Goal: Entertainment & Leisure: Consume media (video, audio)

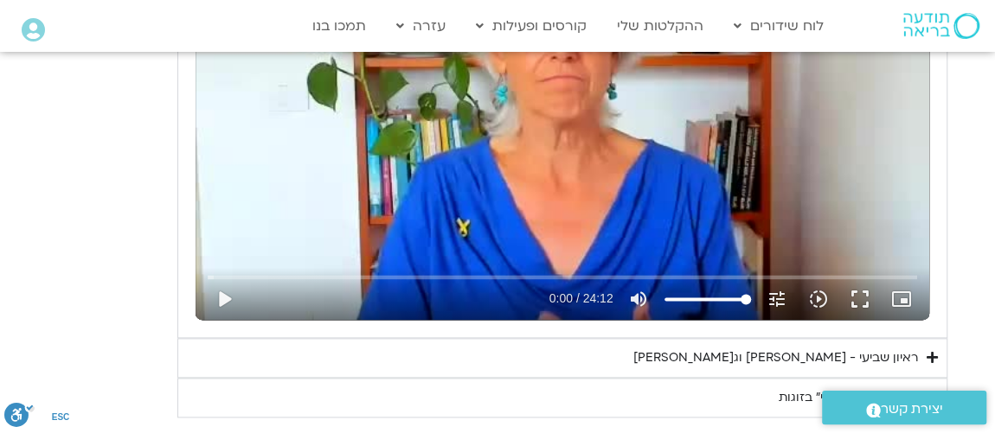
scroll to position [943, 0]
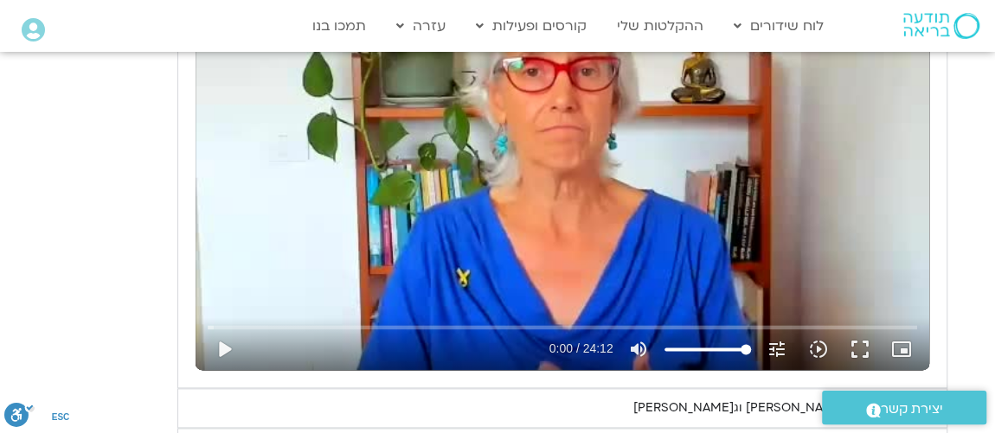
drag, startPoint x: 73, startPoint y: 190, endPoint x: 496, endPoint y: 240, distance: 425.9
click at [496, 240] on div "Skip Ad play_arrow 0:00 / 24:12 volume_up Mute tune Resolution Auto 240p slow_m…" at bounding box center [562, 164] width 734 height 413
drag, startPoint x: 217, startPoint y: 349, endPoint x: 249, endPoint y: 347, distance: 32.1
click at [219, 349] on button "pause" at bounding box center [223, 350] width 42 height 42
type input "190.833718"
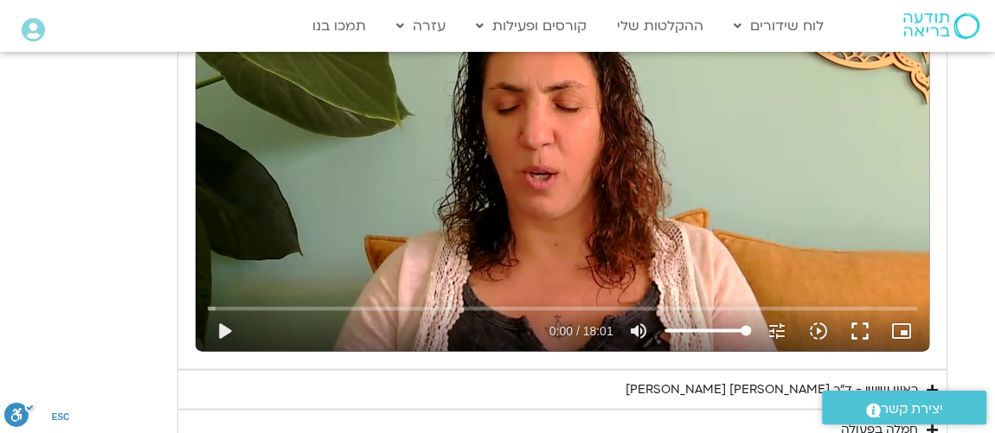
scroll to position [1677, 0]
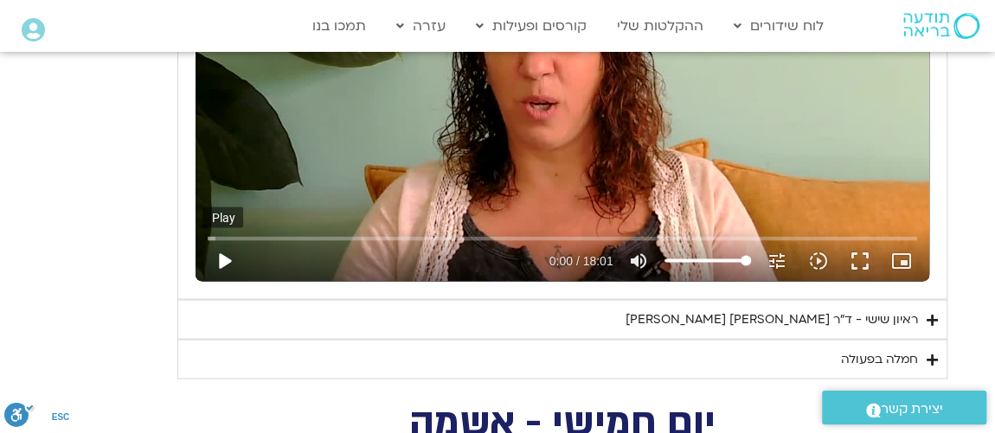
click at [225, 259] on button "play_arrow" at bounding box center [223, 261] width 42 height 42
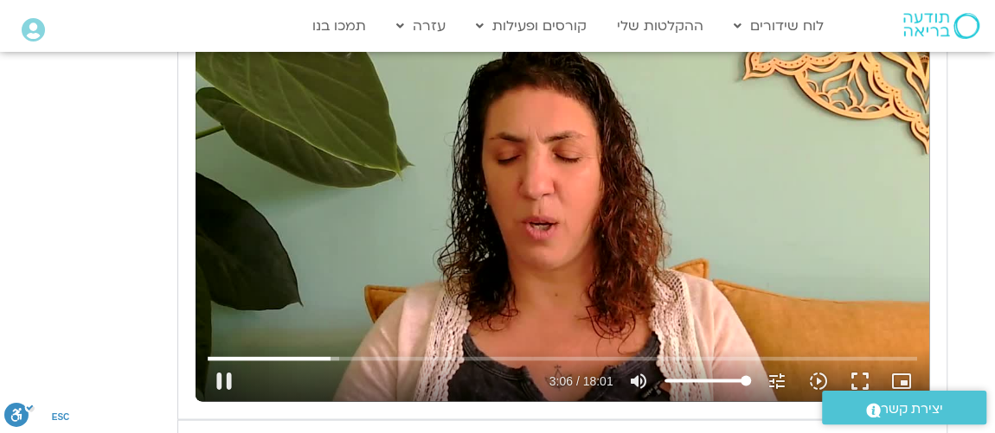
scroll to position [1573, 0]
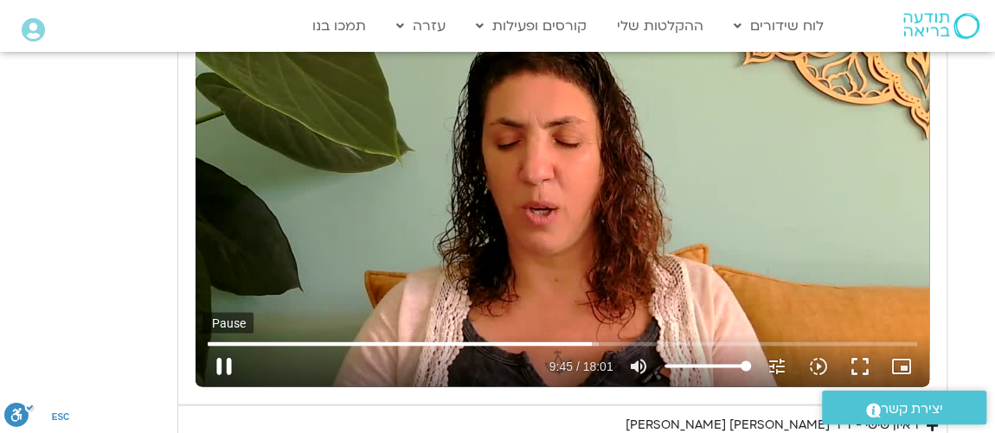
click at [224, 361] on button "pause" at bounding box center [223, 366] width 42 height 42
type input "585.778053"
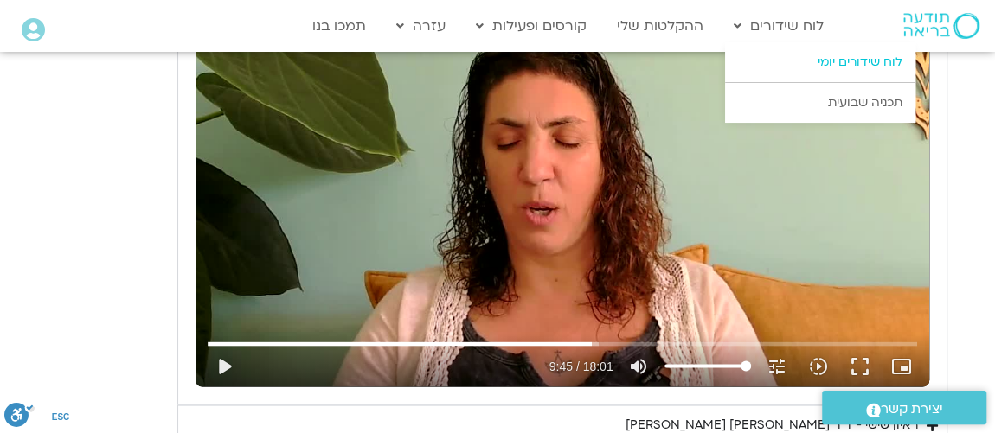
click at [824, 61] on link "לוח שידורים יומי" at bounding box center [820, 62] width 190 height 40
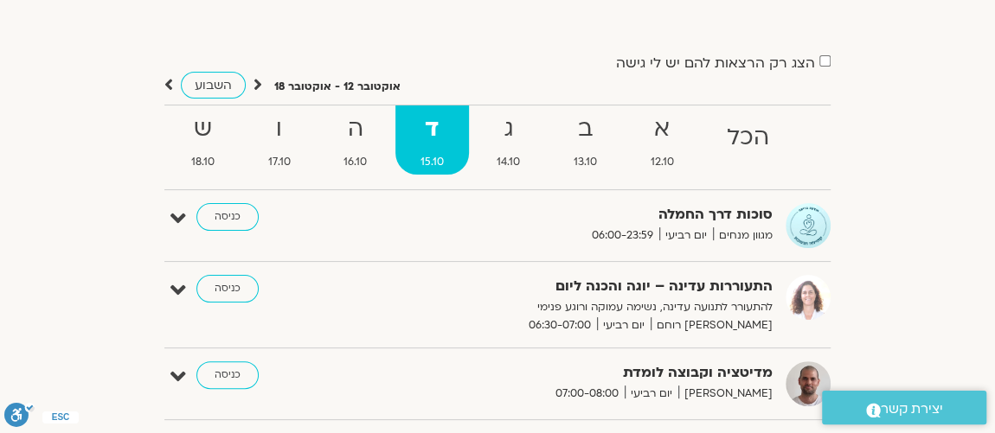
scroll to position [209, 0]
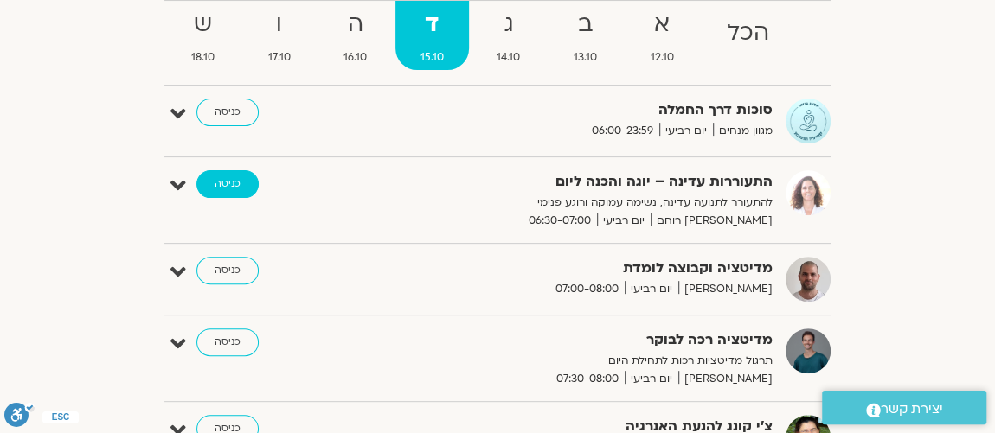
click at [228, 178] on link "כניסה" at bounding box center [227, 184] width 62 height 28
